Goal: Task Accomplishment & Management: Manage account settings

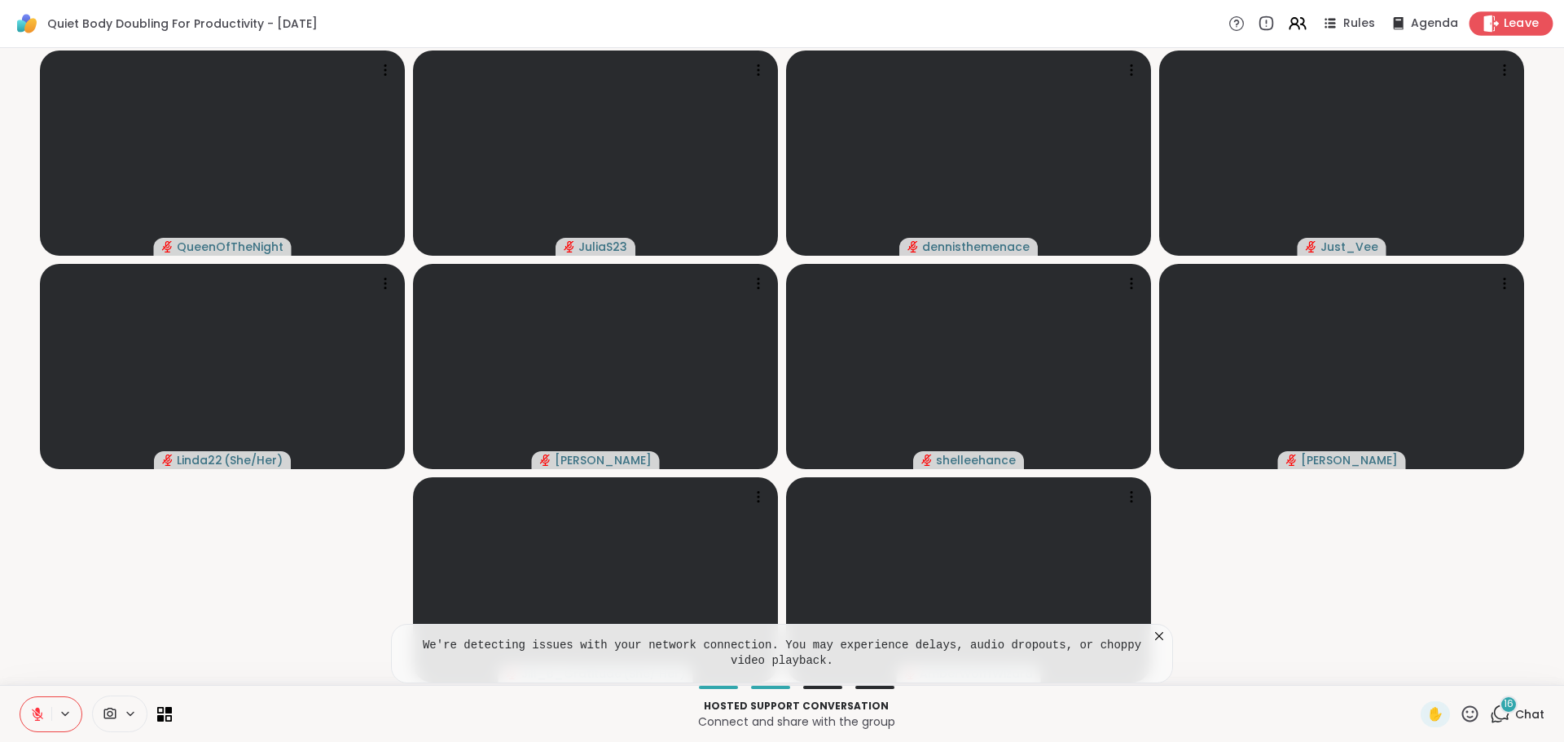
click at [1483, 15] on icon at bounding box center [1491, 23] width 17 height 17
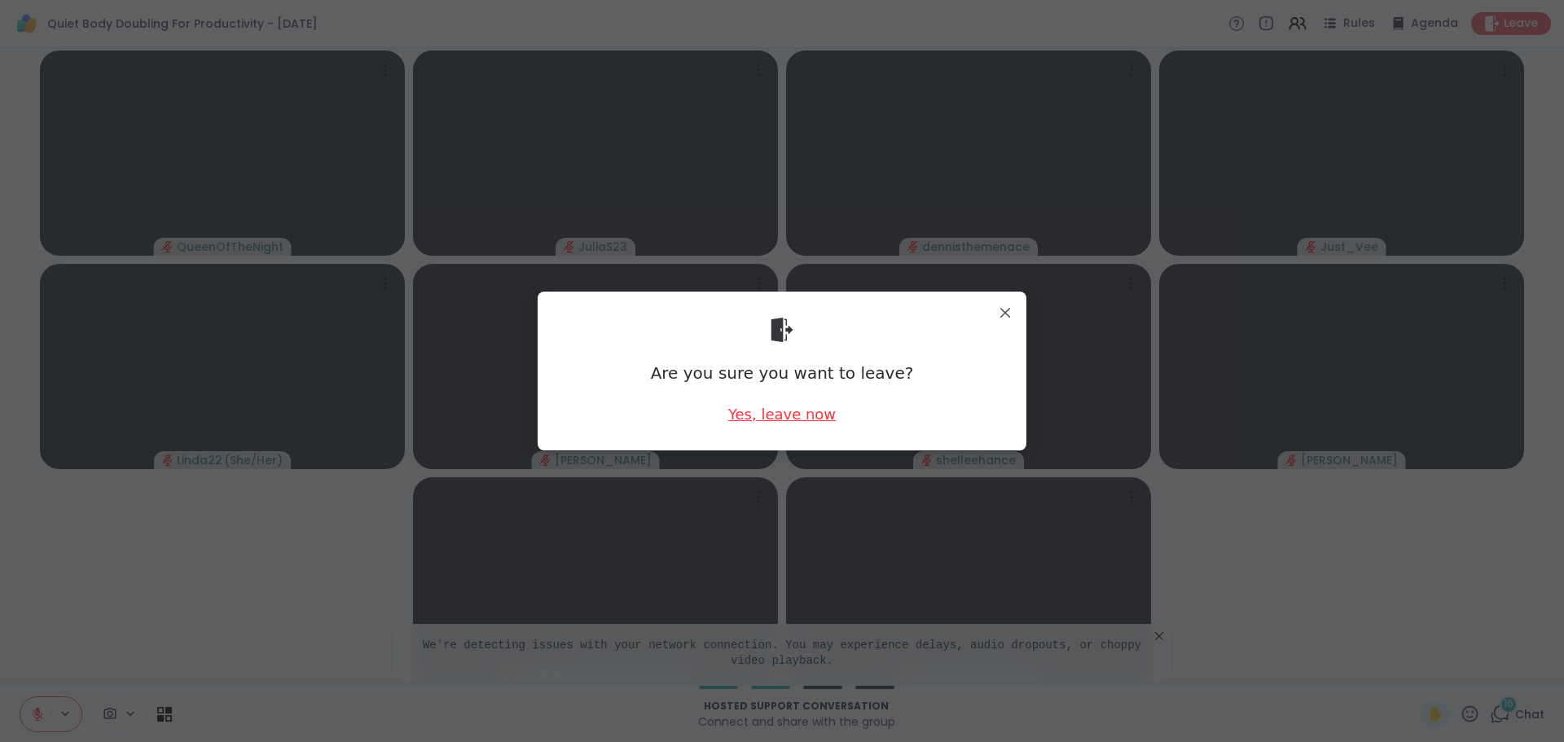
click at [750, 412] on div "Yes, leave now" at bounding box center [782, 414] width 108 height 20
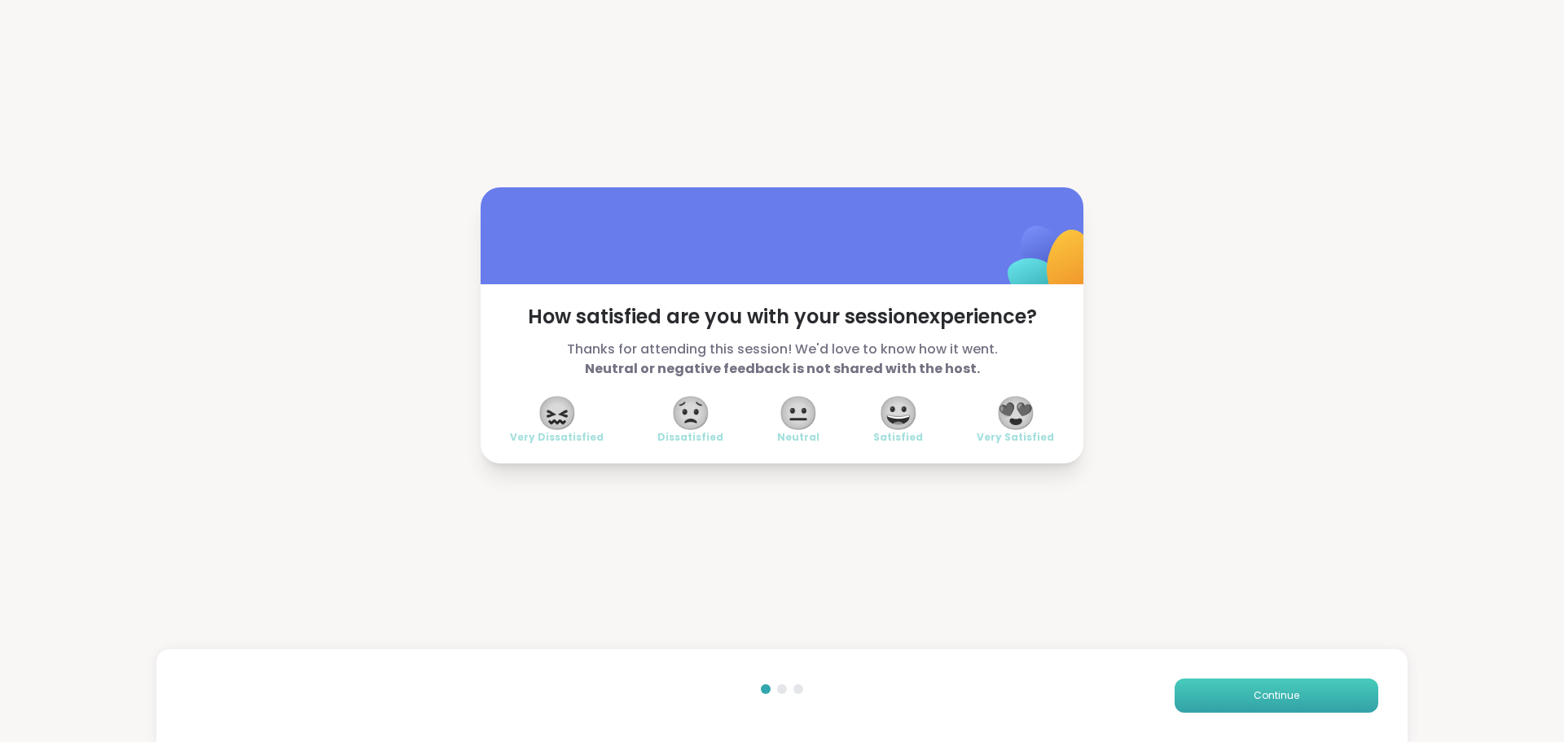
click at [1235, 698] on button "Continue" at bounding box center [1277, 696] width 204 height 34
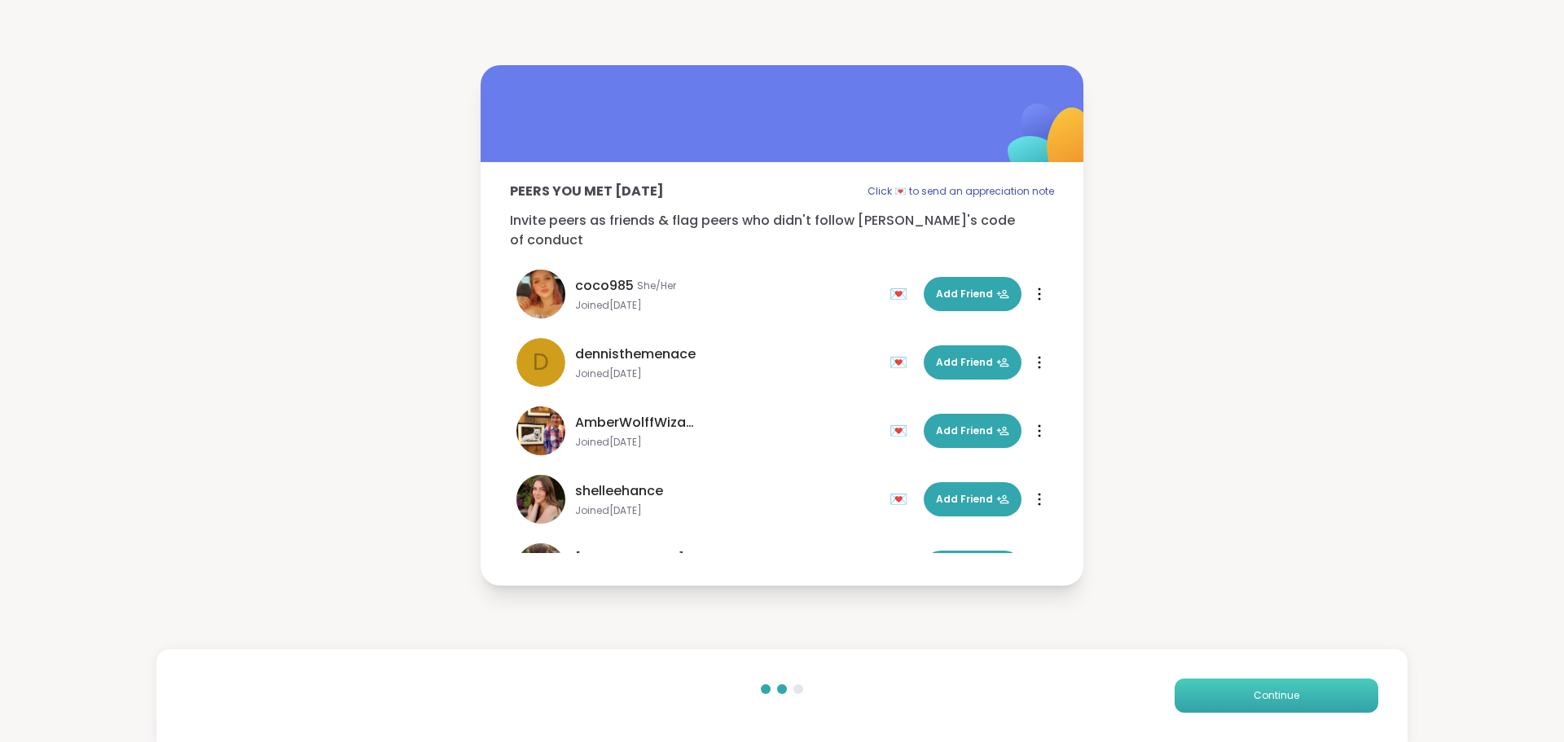
click at [1234, 697] on button "Continue" at bounding box center [1277, 696] width 204 height 34
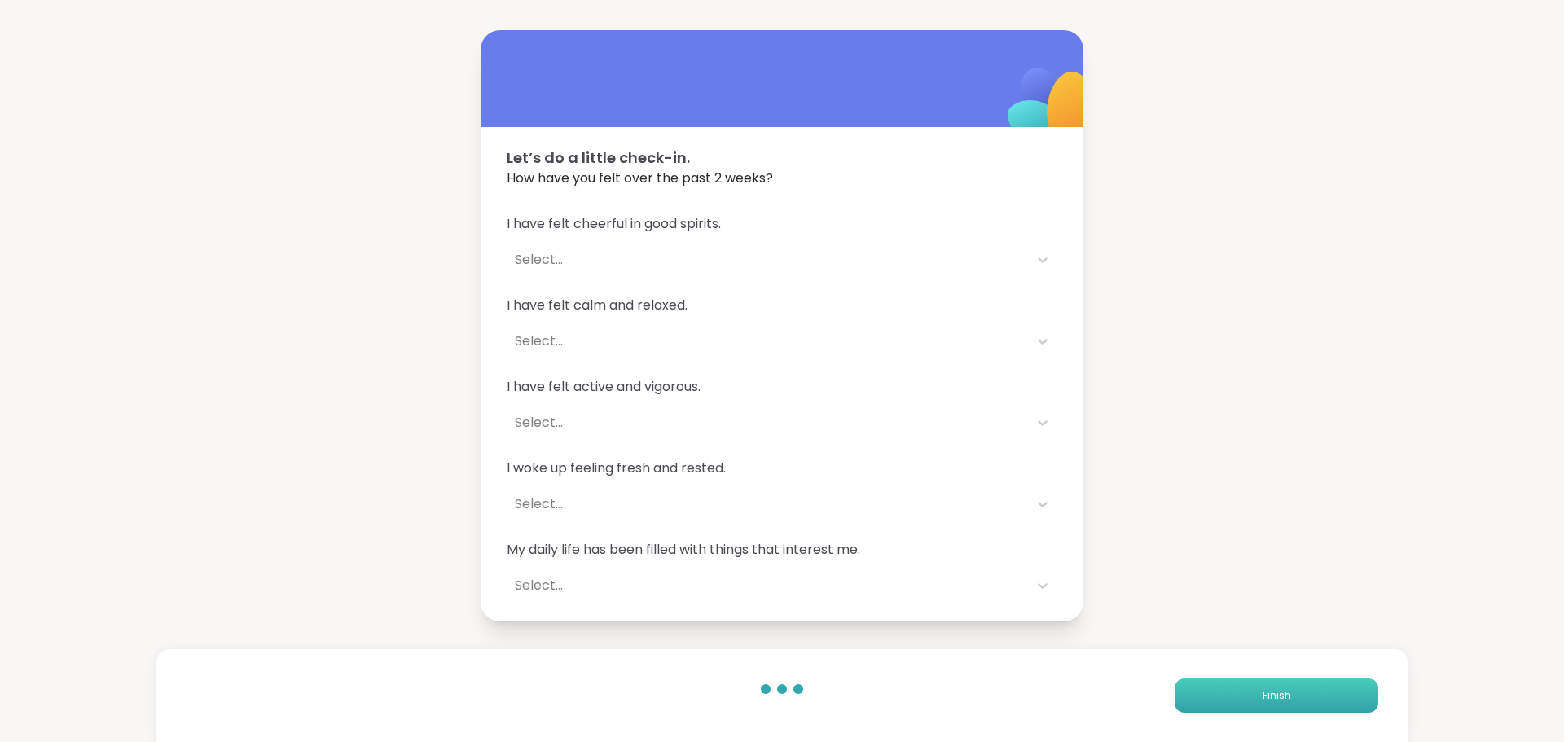
click at [1234, 697] on button "Finish" at bounding box center [1277, 696] width 204 height 34
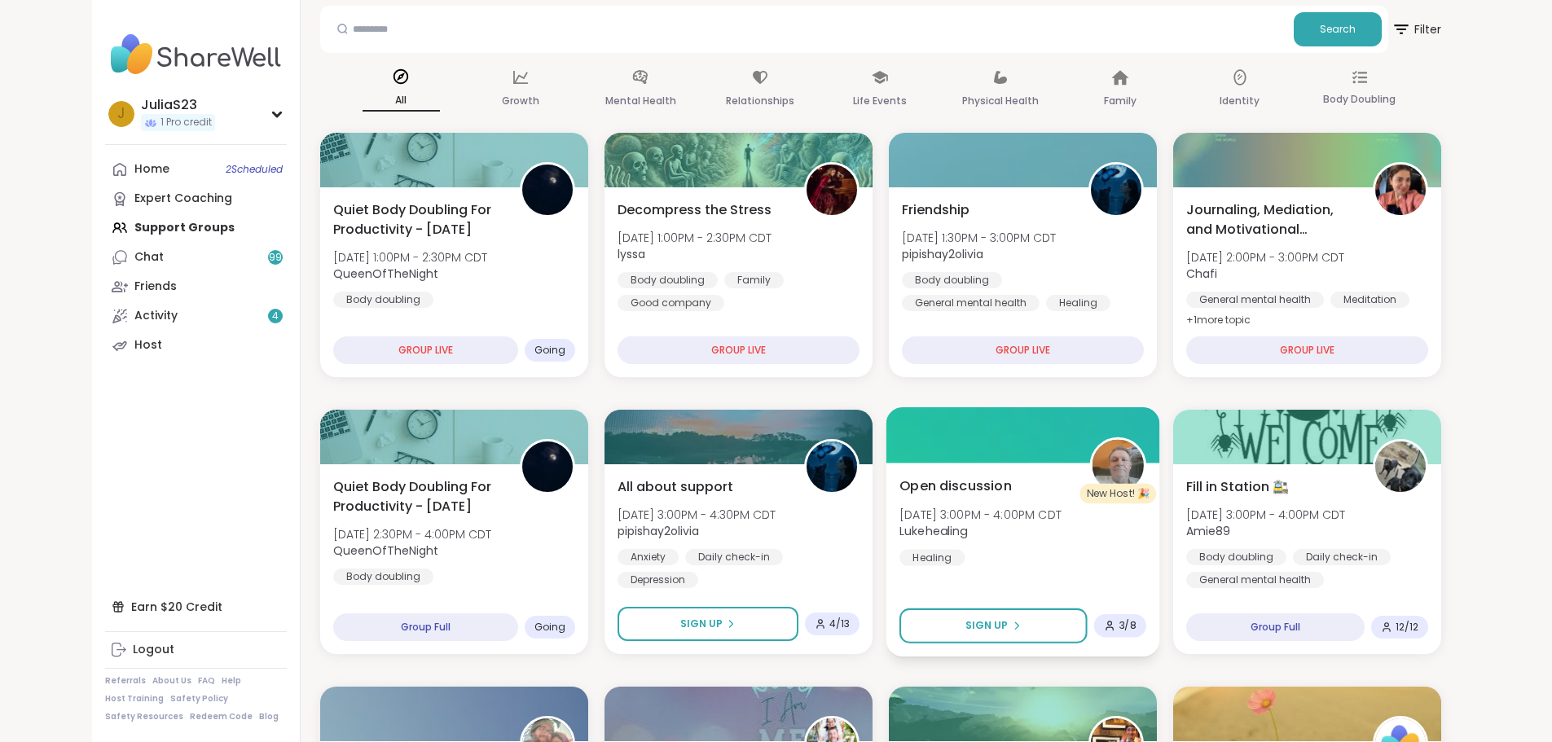
scroll to position [163, 0]
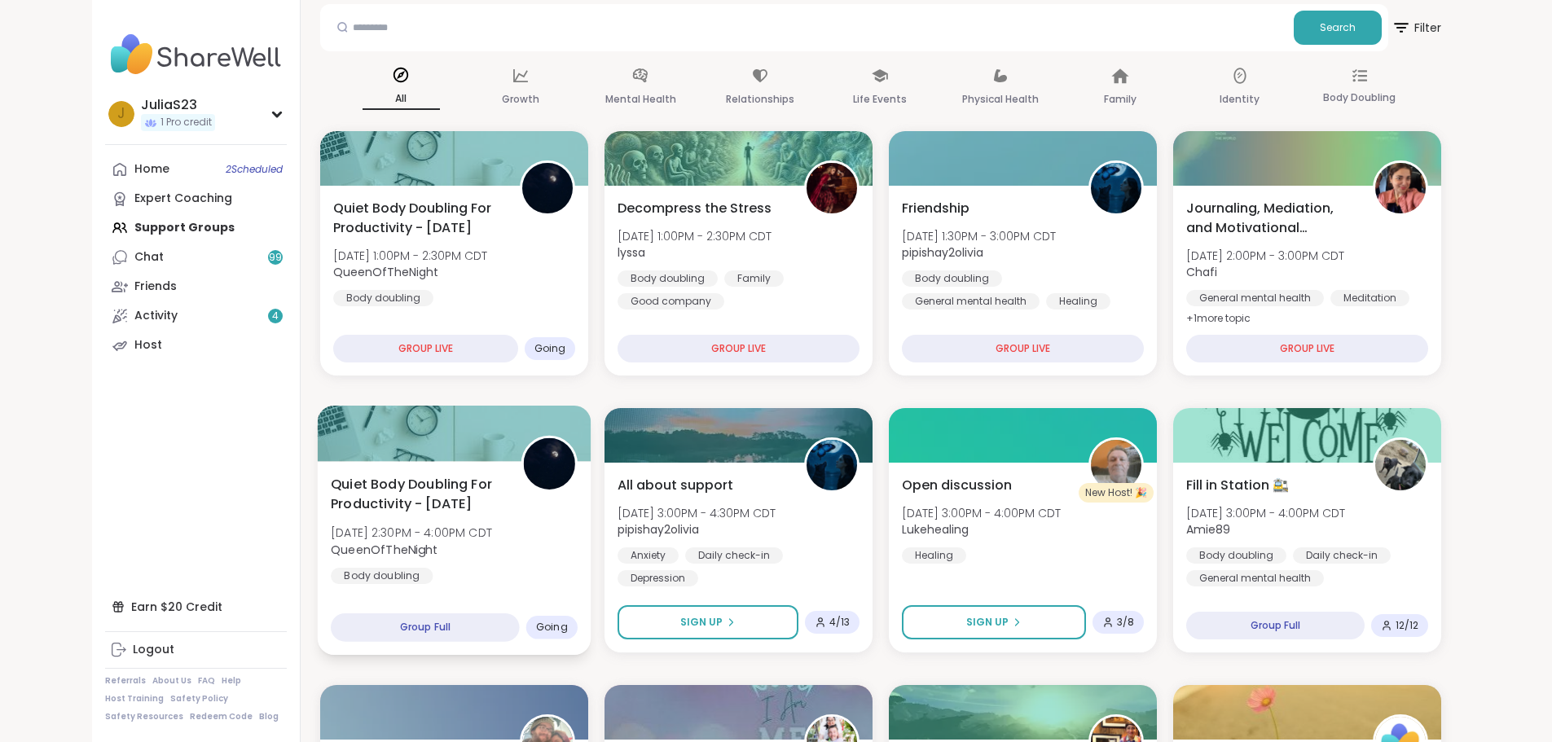
click at [470, 577] on div "Quiet Body Doubling For Productivity - [DATE] [DATE] 2:30PM - 4:00PM CDT QueenO…" at bounding box center [454, 529] width 247 height 110
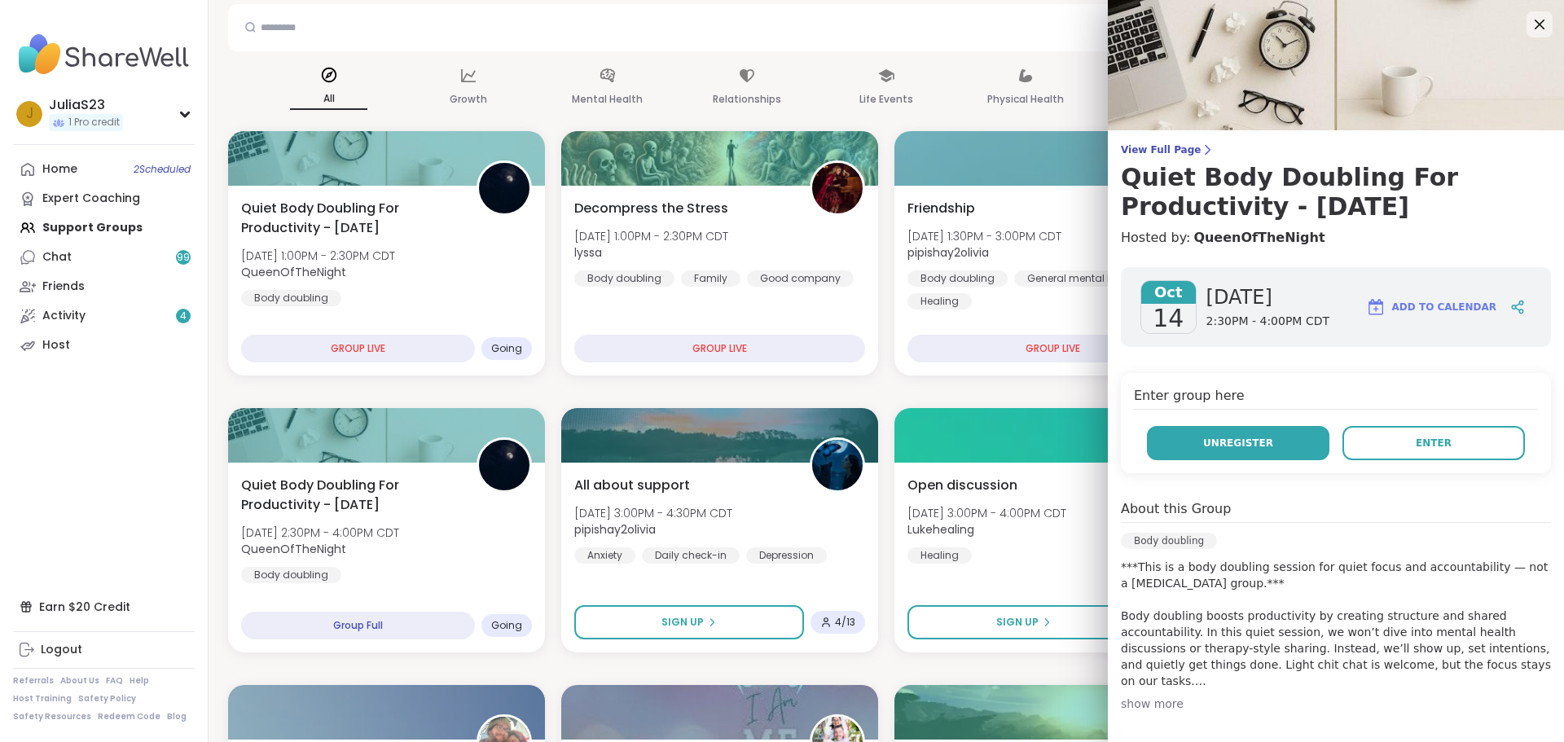
click at [1273, 437] on button "Unregister" at bounding box center [1238, 443] width 182 height 34
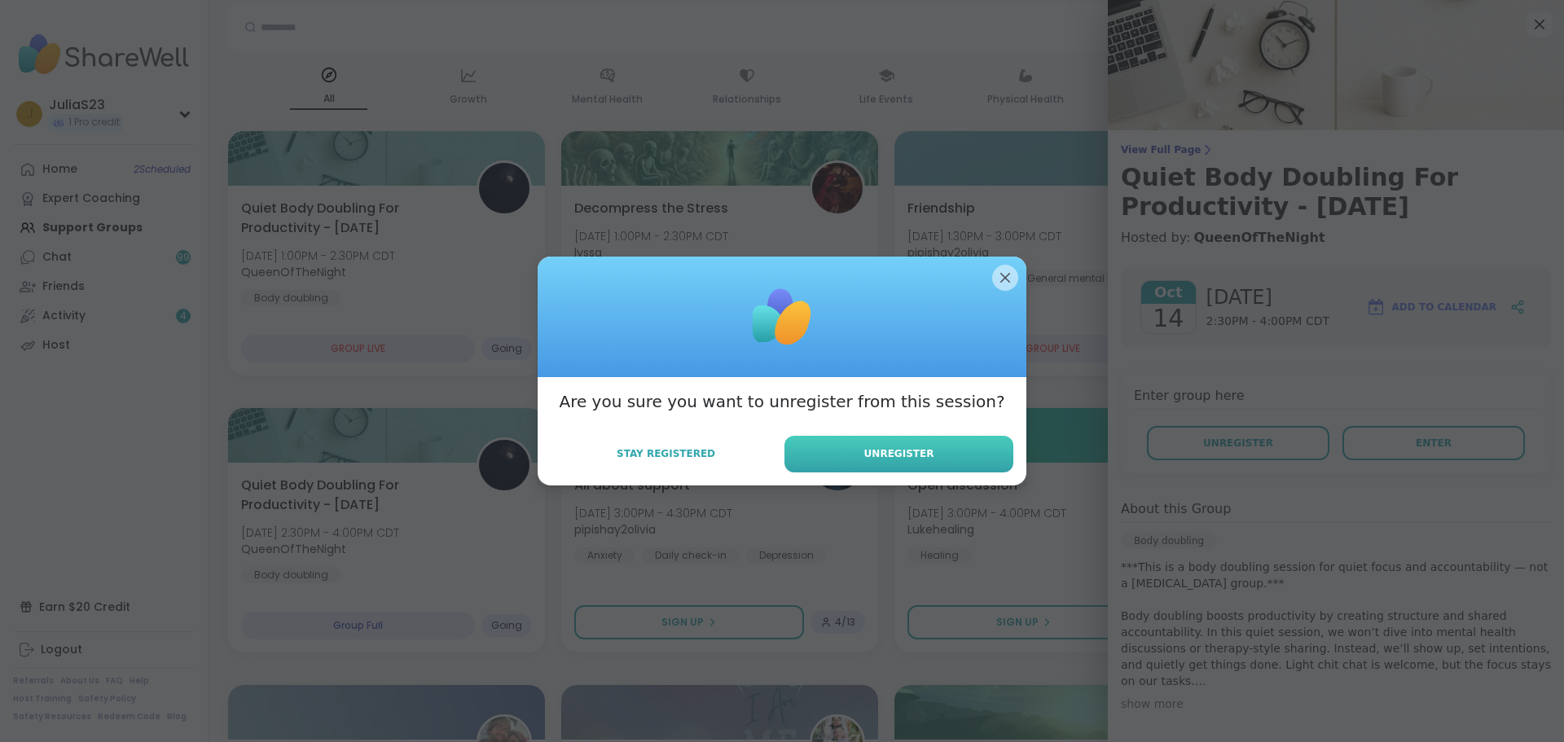
click at [962, 464] on button "Unregister" at bounding box center [899, 454] width 229 height 37
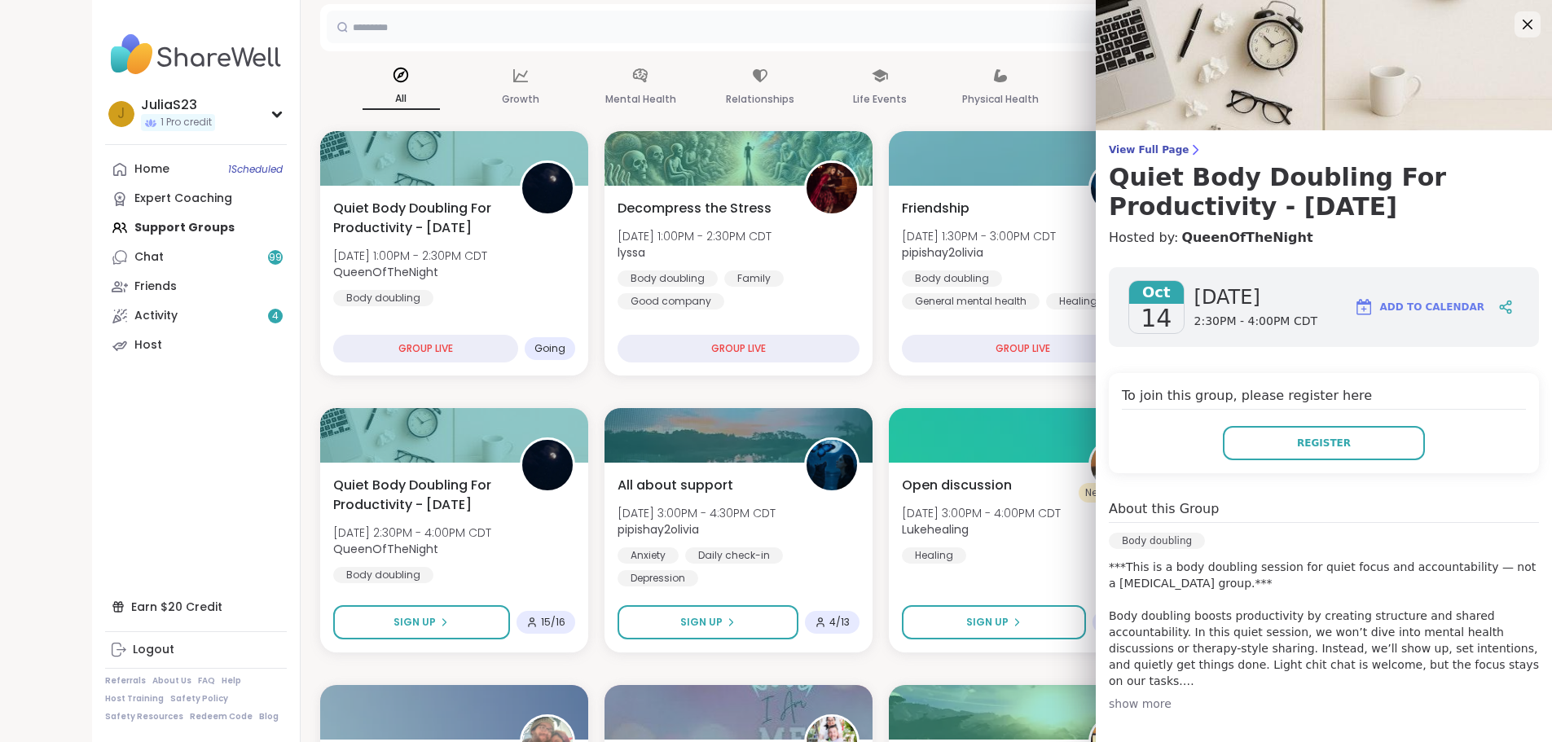
click at [820, 27] on input "text" at bounding box center [807, 27] width 961 height 33
